Goal: Book appointment/travel/reservation

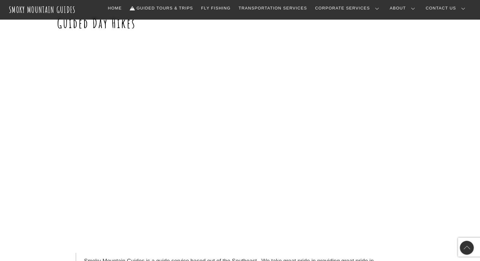
scroll to position [39, 0]
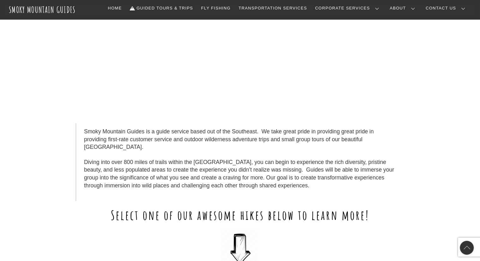
scroll to position [165, 0]
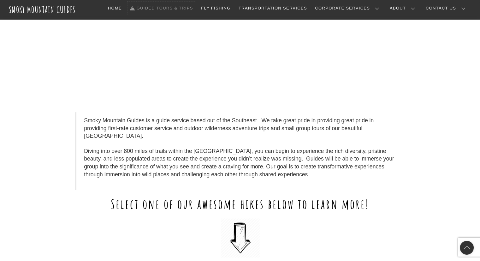
click at [193, 9] on link "Guided Tours & Trips" at bounding box center [162, 8] width 68 height 13
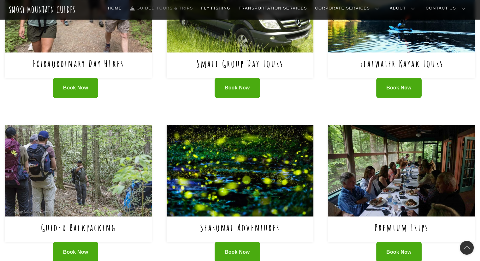
scroll to position [379, 0]
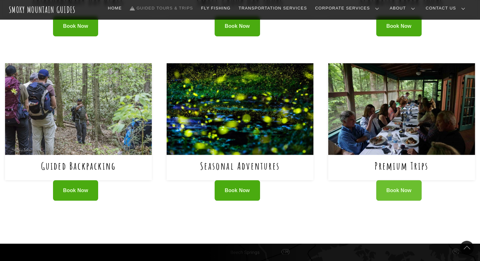
click at [390, 186] on link "Book Now" at bounding box center [398, 190] width 45 height 21
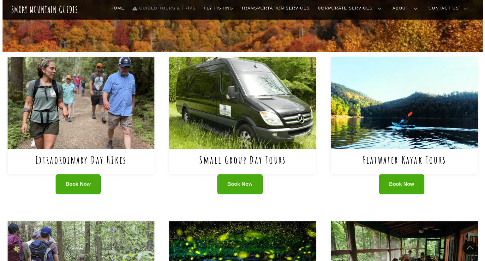
scroll to position [221, 0]
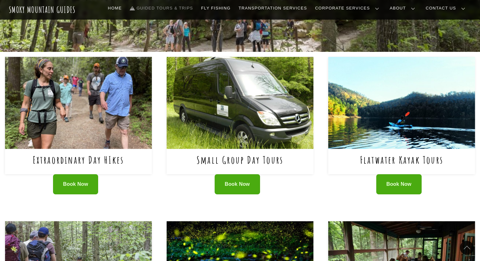
click at [62, 103] on img at bounding box center [78, 103] width 147 height 92
